Goal: Information Seeking & Learning: Learn about a topic

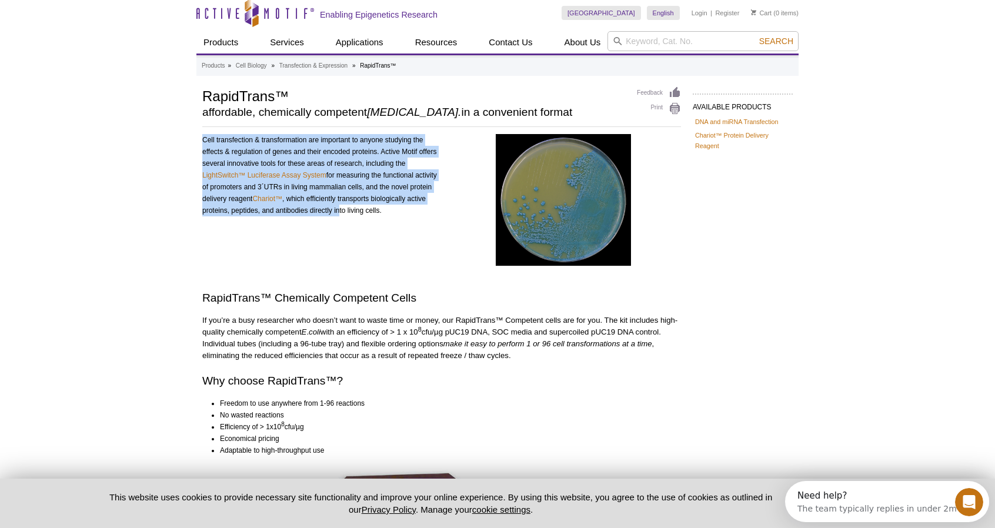
drag, startPoint x: 202, startPoint y: 140, endPoint x: 360, endPoint y: 213, distance: 173.7
click at [360, 213] on div "Cell transfection & transformation are important to anyone studying the effects…" at bounding box center [319, 201] width 235 height 135
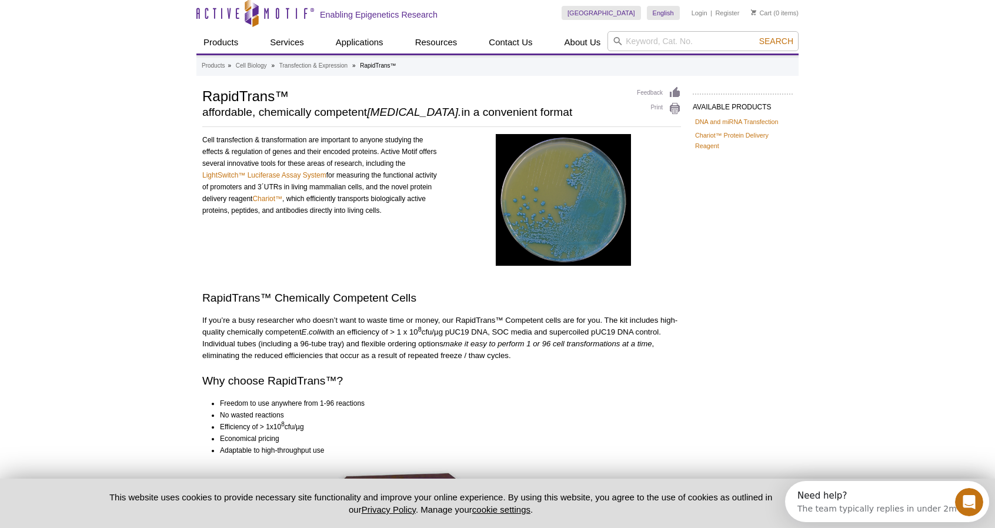
click at [379, 238] on div "Cell transfection & transformation are important to anyone studying the effects…" at bounding box center [319, 201] width 235 height 135
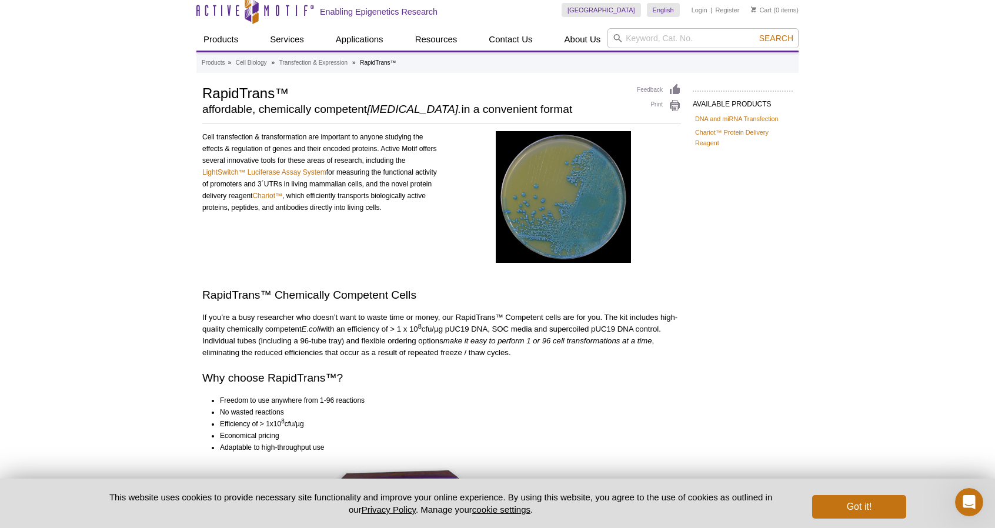
scroll to position [6, 0]
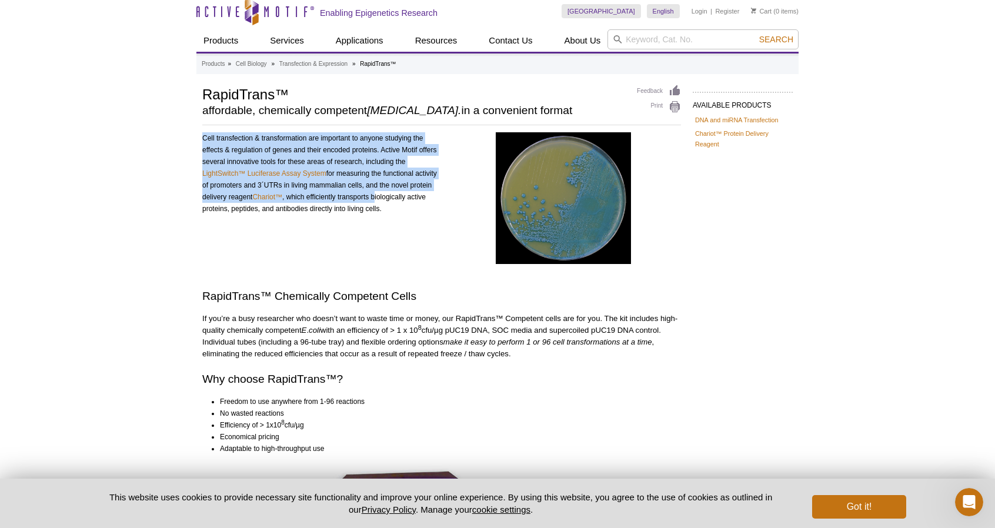
drag, startPoint x: 202, startPoint y: 138, endPoint x: 399, endPoint y: 194, distance: 205.4
click at [399, 195] on div "AVAILABLE PRODUCTS DNA and [PERSON_NAME] Transfection Chariot™ Protein Delivery…" at bounding box center [497, 419] width 602 height 669
click at [399, 194] on div "Cell transfection & transformation are important to anyone studying the effects…" at bounding box center [319, 199] width 235 height 135
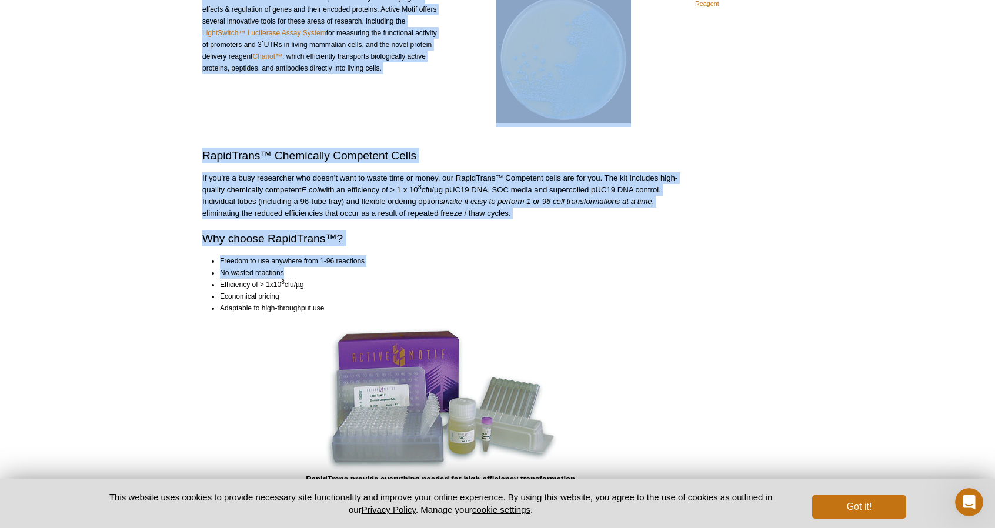
scroll to position [183, 0]
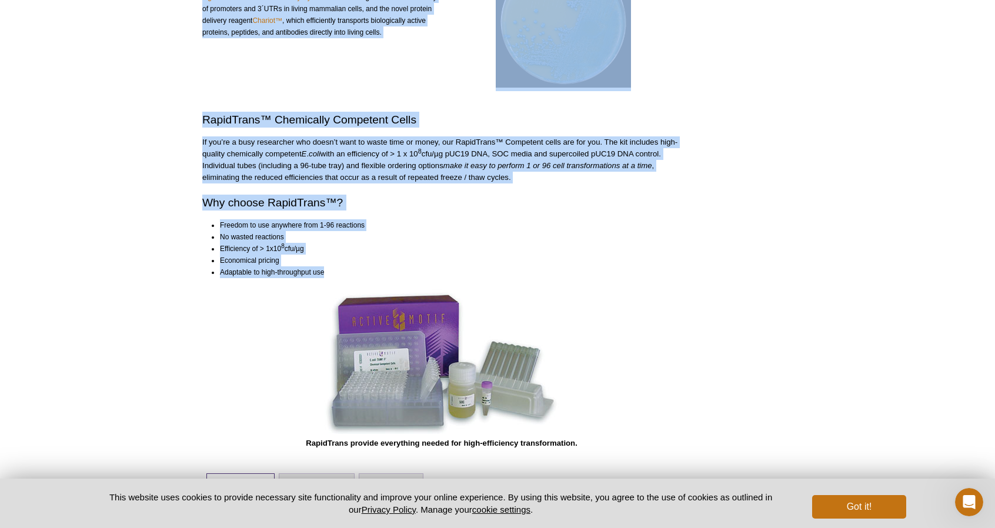
drag, startPoint x: 203, startPoint y: 139, endPoint x: 326, endPoint y: 274, distance: 181.9
click at [325, 275] on div "Cell transfection & transformation are important to anyone studying the effects…" at bounding box center [441, 203] width 479 height 494
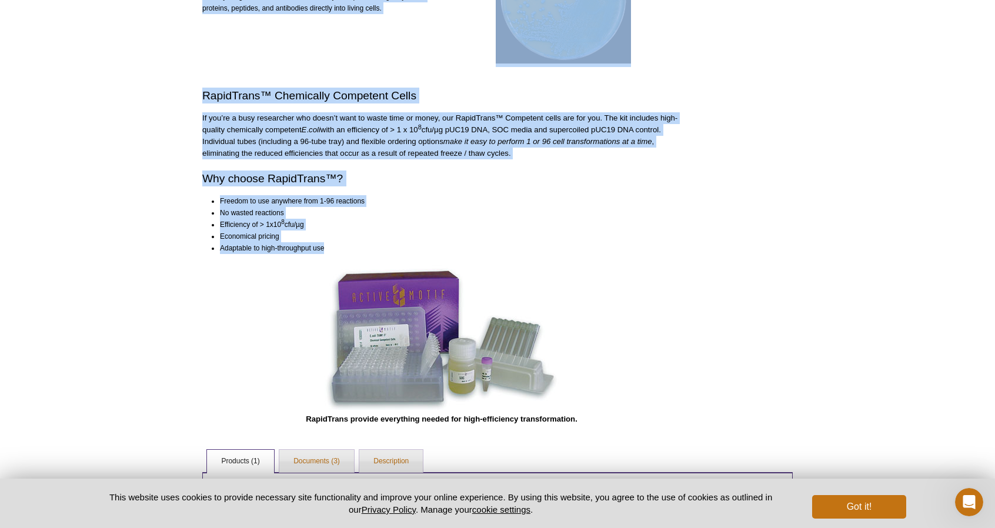
scroll to position [359, 0]
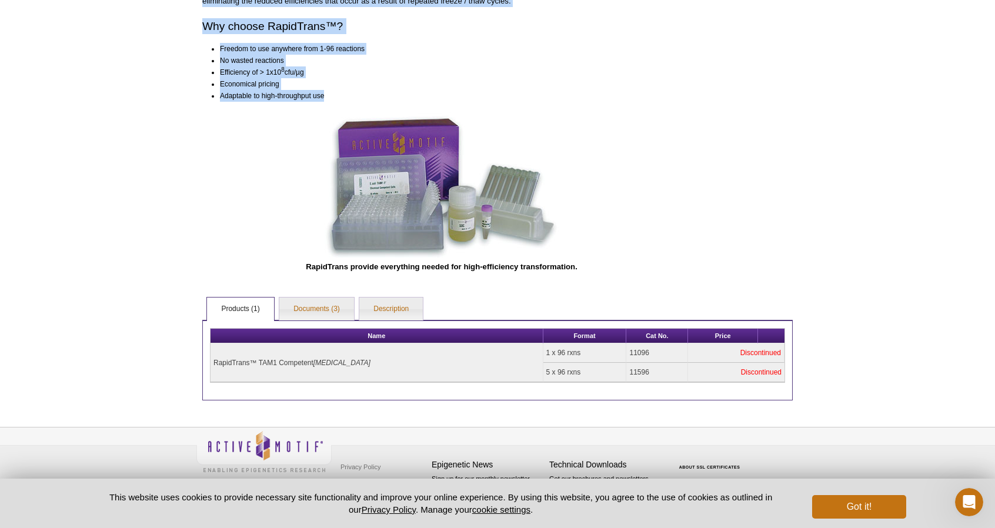
copy div "Lore ipsumdolorsi & ametconsectetu adi elitseddo ei tempor incididu utl etdolor…"
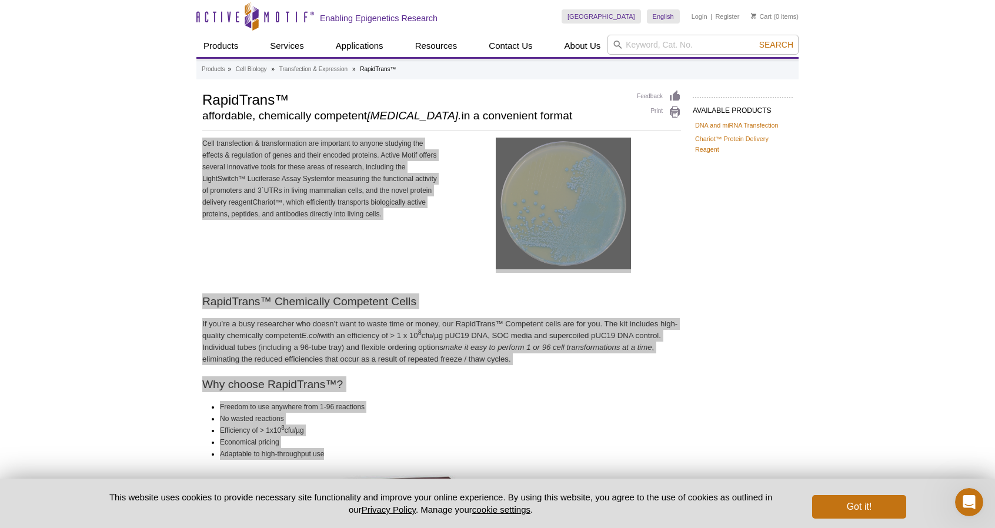
scroll to position [0, 0]
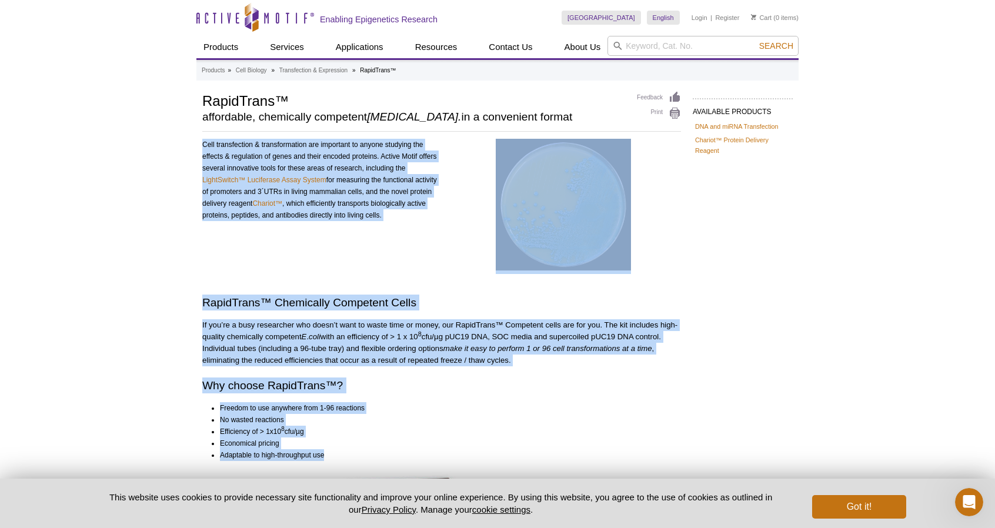
click at [448, 342] on p "If you’re a busy researcher who doesn’t want to waste time or money, our RapidT…" at bounding box center [441, 342] width 479 height 47
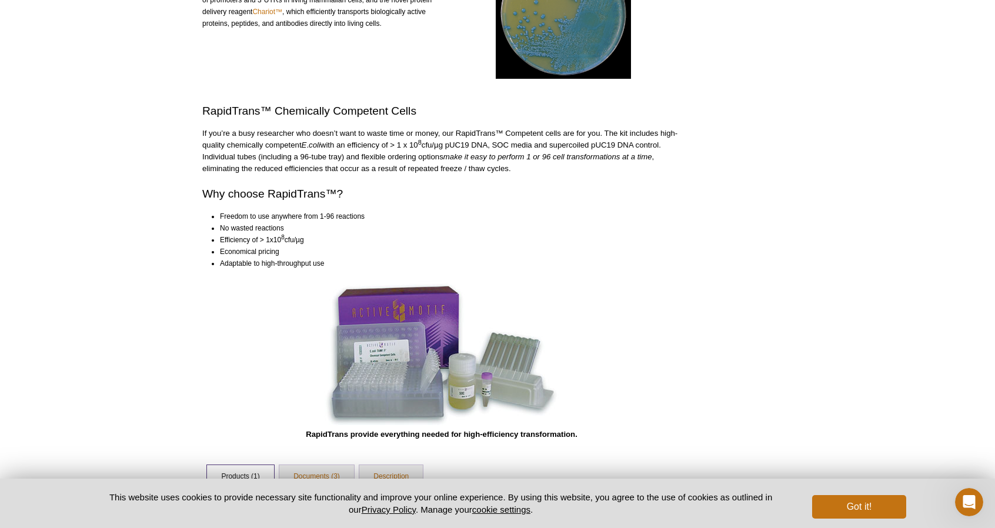
scroll to position [59, 0]
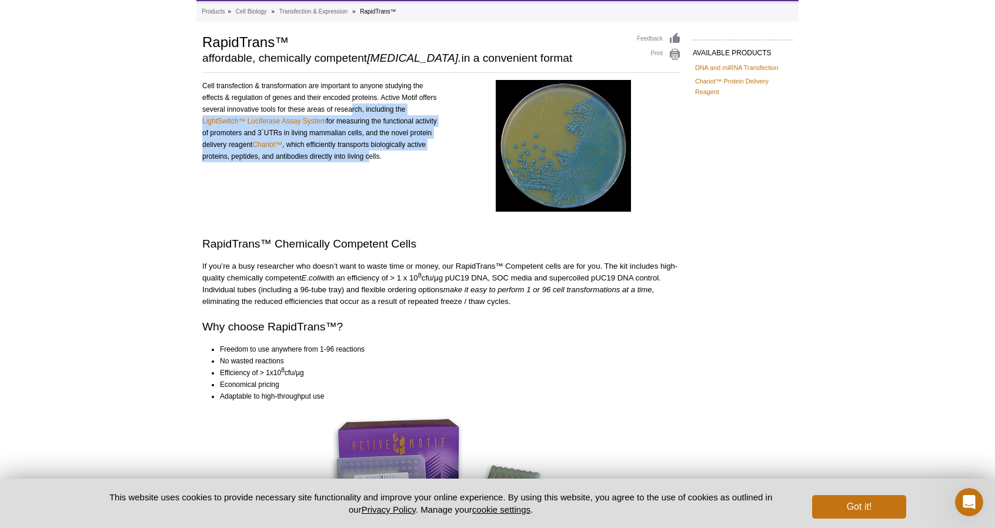
drag, startPoint x: 351, startPoint y: 108, endPoint x: 391, endPoint y: 169, distance: 73.6
click at [391, 169] on div "Cell transfection & transformation are important to anyone studying the effects…" at bounding box center [319, 147] width 235 height 135
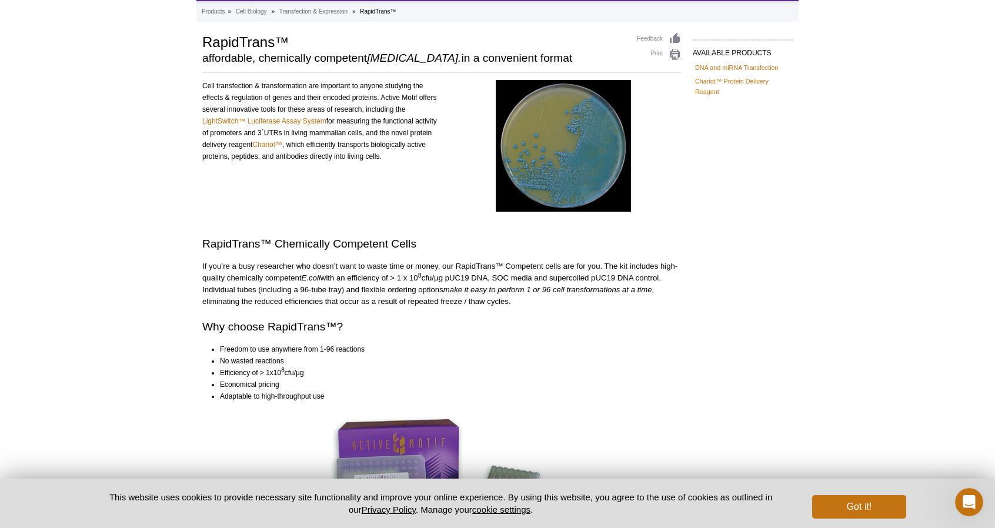
click at [499, 288] on icon "make it easy to perform 1 or 96 cell transformations at a time" at bounding box center [548, 289] width 209 height 9
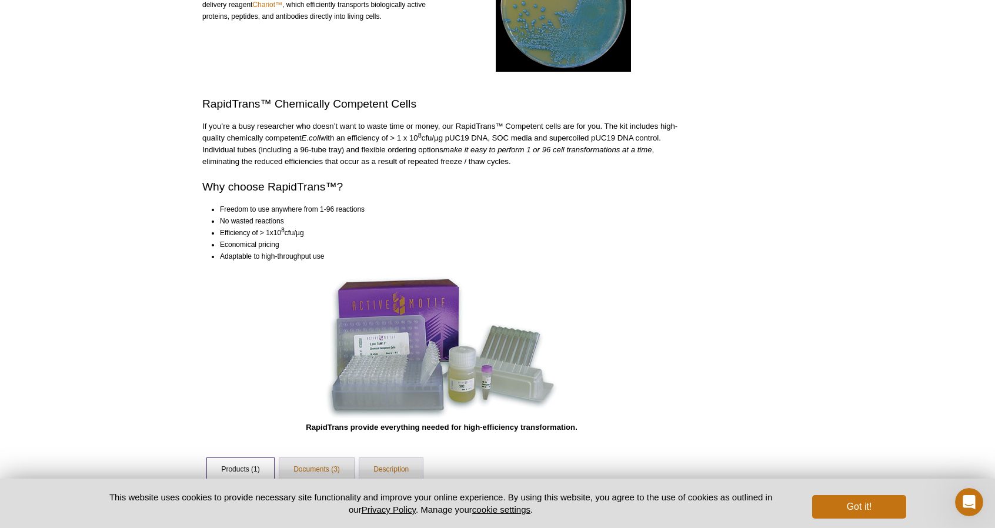
scroll to position [124, 0]
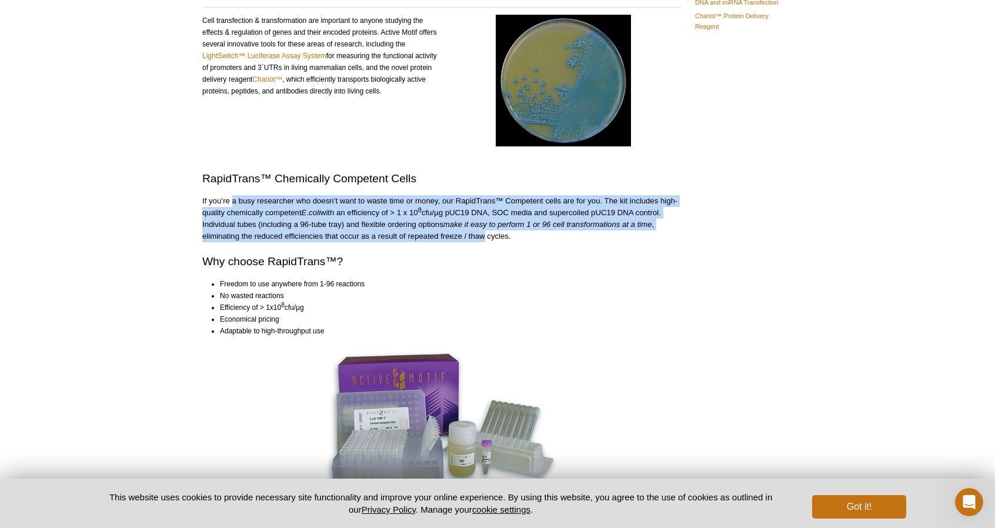
drag, startPoint x: 232, startPoint y: 202, endPoint x: 484, endPoint y: 241, distance: 254.7
click at [484, 241] on p "If you’re a busy researcher who doesn’t want to waste time or money, our RapidT…" at bounding box center [441, 218] width 479 height 47
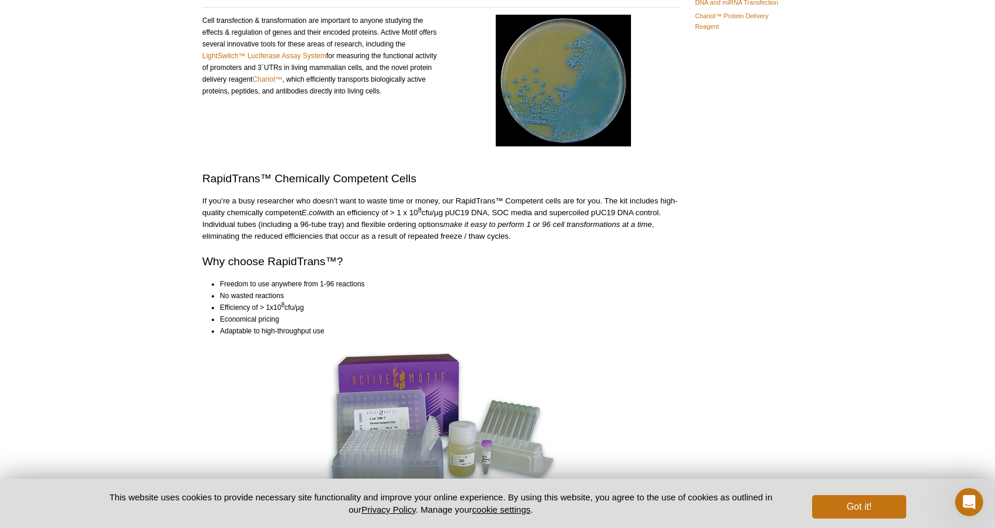
click at [521, 236] on p "If you’re a busy researcher who doesn’t want to waste time or money, our RapidT…" at bounding box center [441, 218] width 479 height 47
